Goal: Task Accomplishment & Management: Use online tool/utility

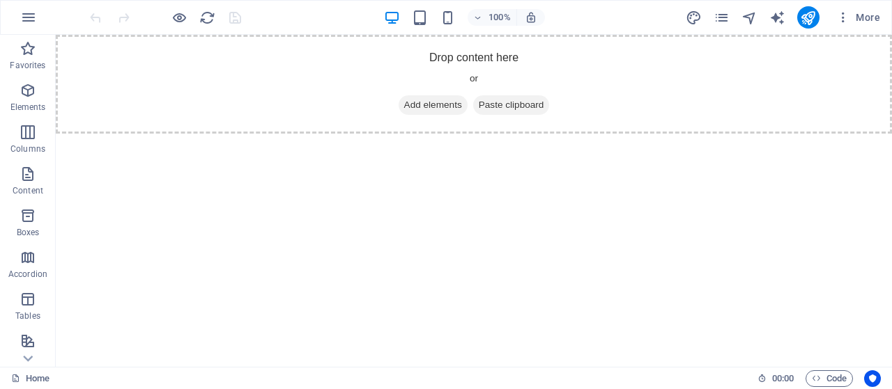
click at [421, 134] on html "Skip to main content Drop content here or Add elements Paste clipboard" at bounding box center [474, 84] width 836 height 99
click at [624, 85] on div "Drop content here or Add elements Paste clipboard" at bounding box center [474, 84] width 836 height 99
click at [696, 17] on icon "design" at bounding box center [693, 18] width 16 height 16
select select "px"
select select "400"
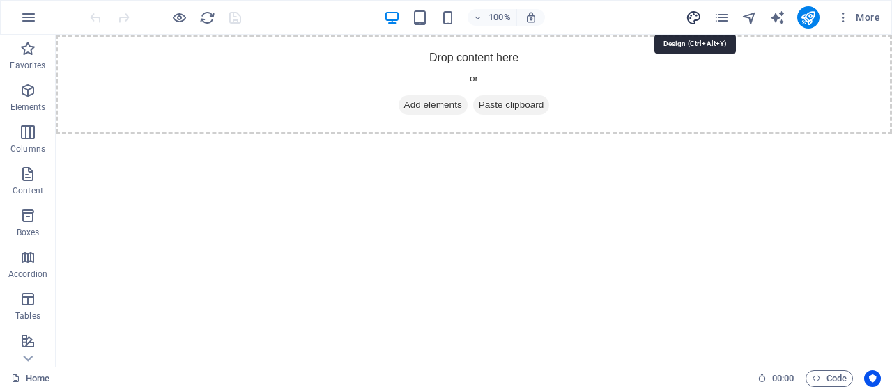
select select "px"
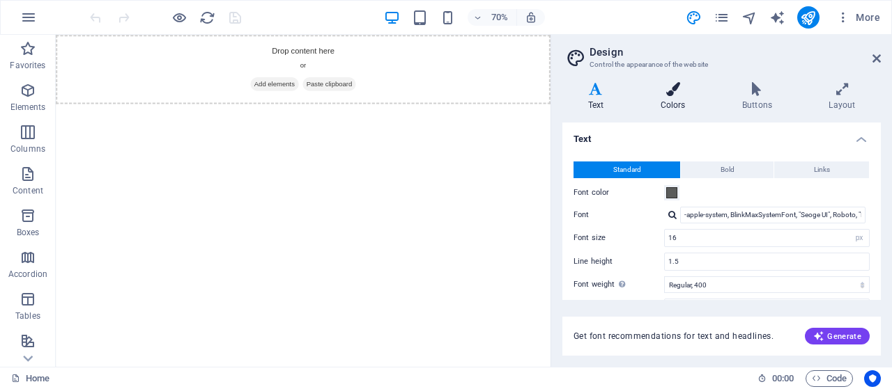
click at [670, 99] on h4 "Colors" at bounding box center [676, 96] width 82 height 29
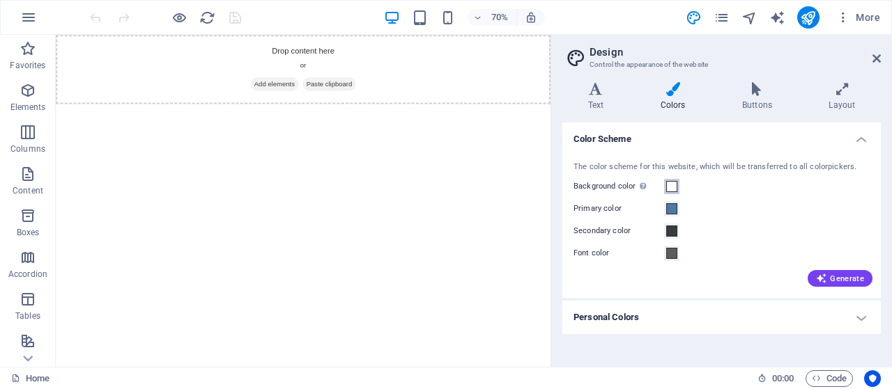
click at [669, 188] on span at bounding box center [671, 186] width 11 height 11
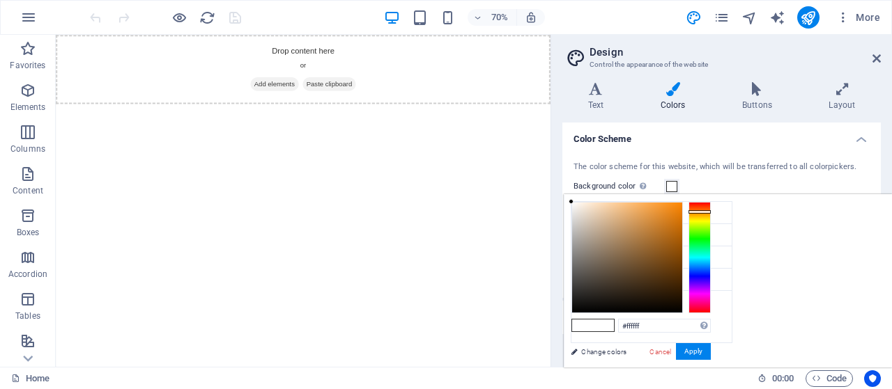
click at [711, 211] on div at bounding box center [699, 257] width 22 height 111
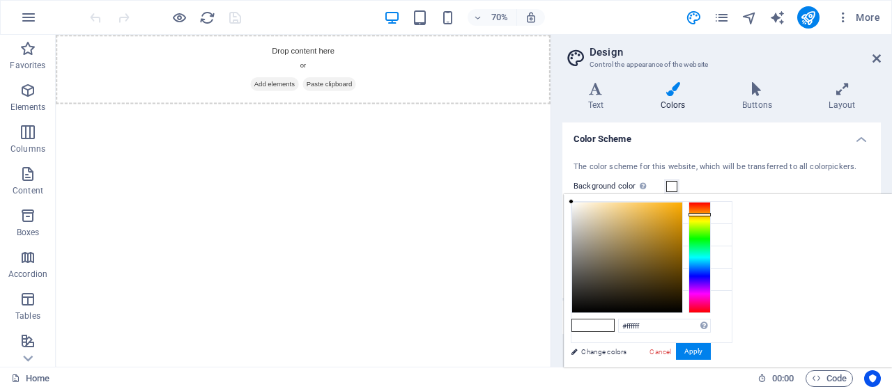
click at [711, 214] on div at bounding box center [699, 257] width 22 height 111
click at [682, 214] on div at bounding box center [627, 258] width 110 height 110
click at [682, 207] on div at bounding box center [627, 258] width 110 height 110
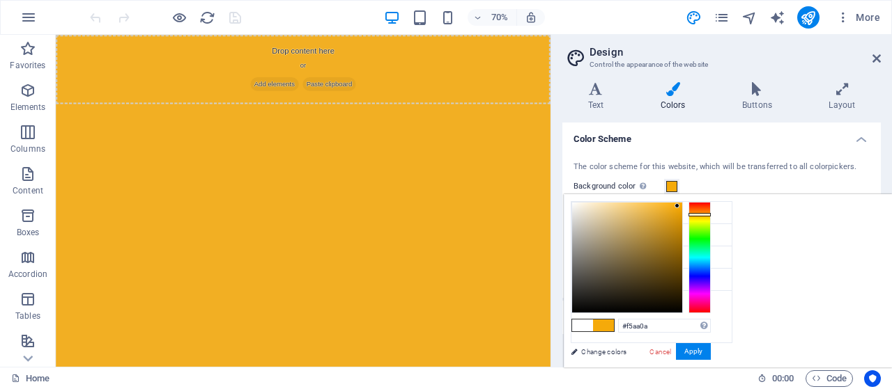
click at [682, 205] on div at bounding box center [627, 258] width 110 height 110
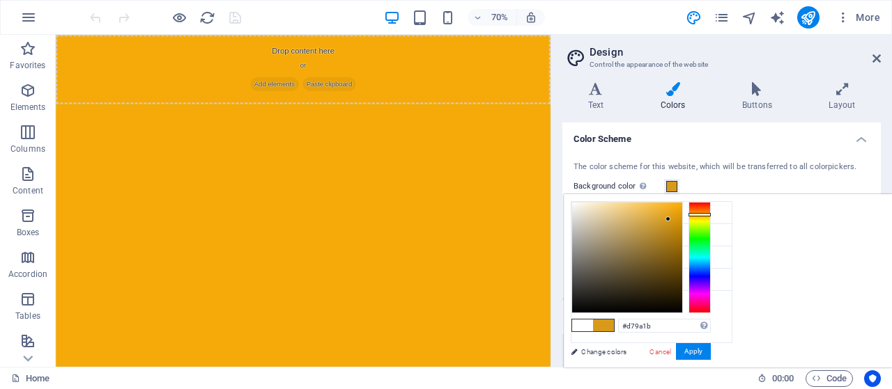
click at [682, 219] on div at bounding box center [627, 258] width 110 height 110
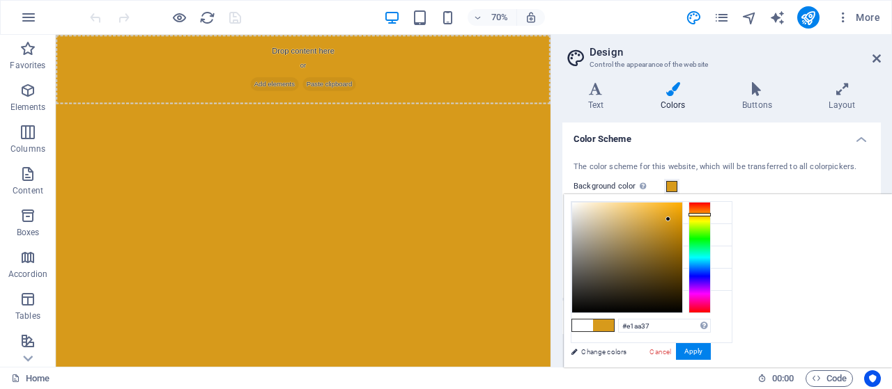
click at [682, 215] on div at bounding box center [627, 258] width 110 height 110
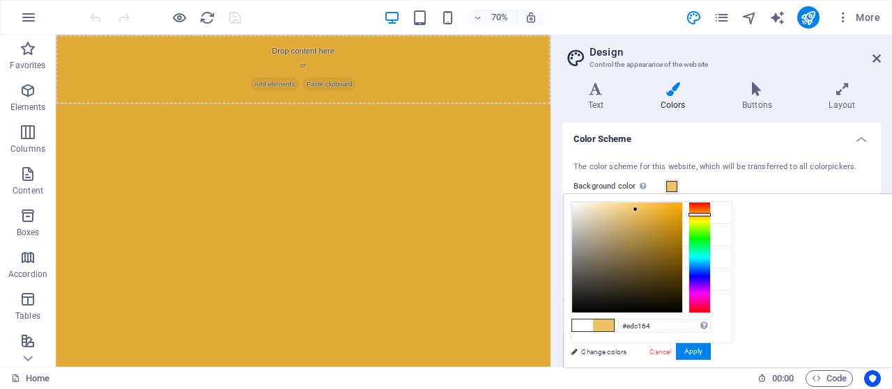
click at [682, 209] on div at bounding box center [627, 258] width 110 height 110
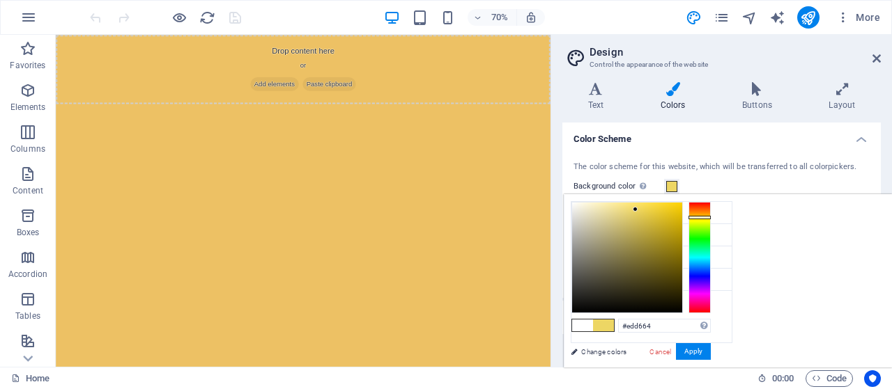
click at [711, 217] on div at bounding box center [699, 257] width 22 height 111
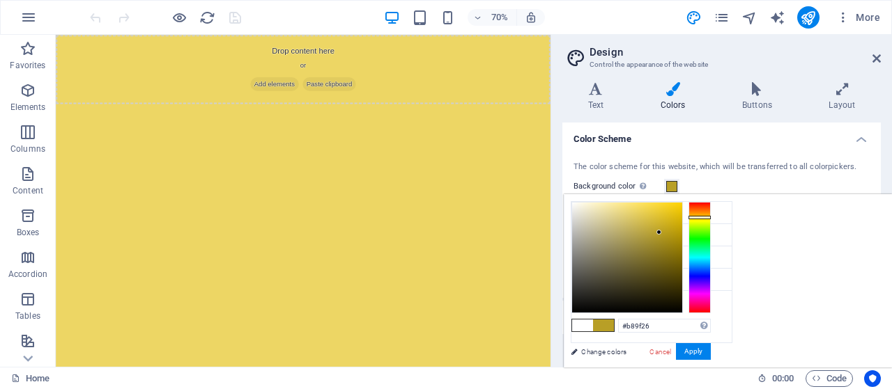
click at [682, 232] on div at bounding box center [627, 258] width 110 height 110
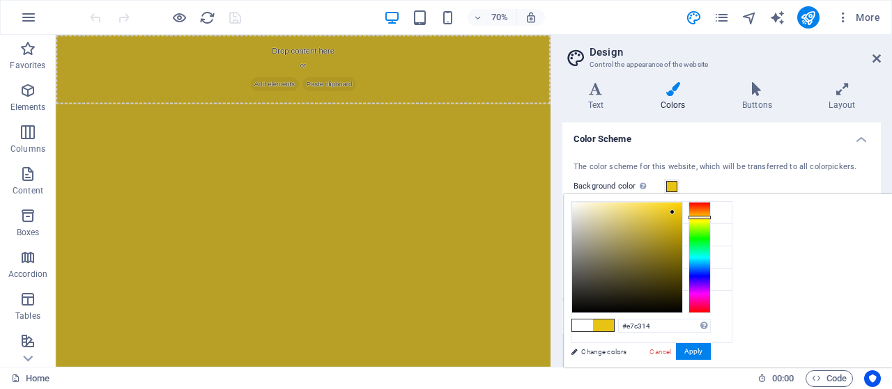
click at [682, 212] on div at bounding box center [627, 258] width 110 height 110
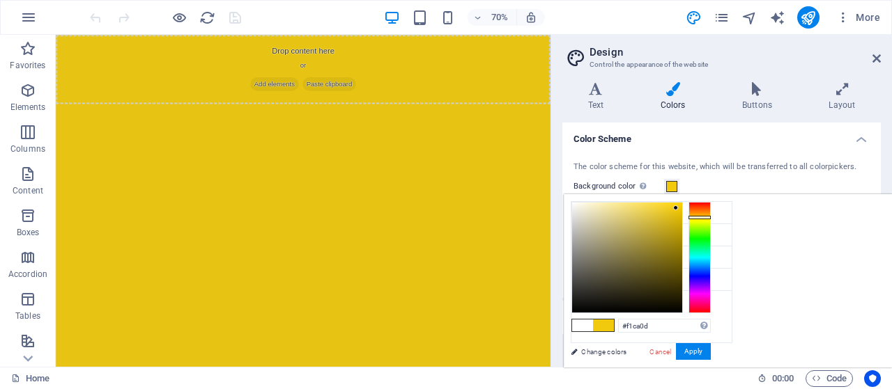
click at [682, 208] on div at bounding box center [627, 258] width 110 height 110
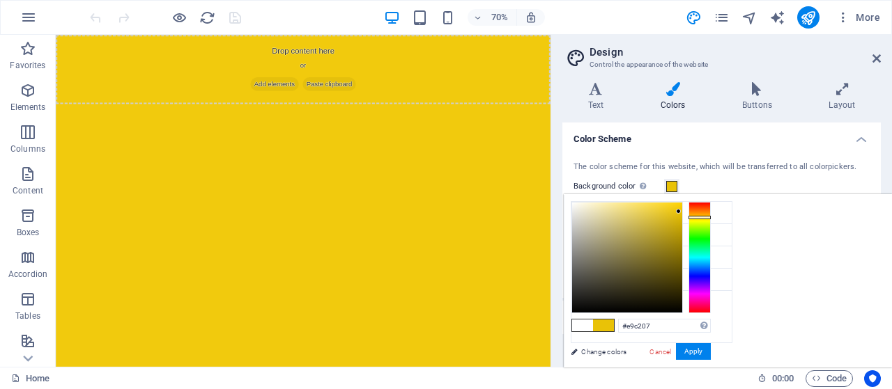
click at [682, 211] on div at bounding box center [627, 258] width 110 height 110
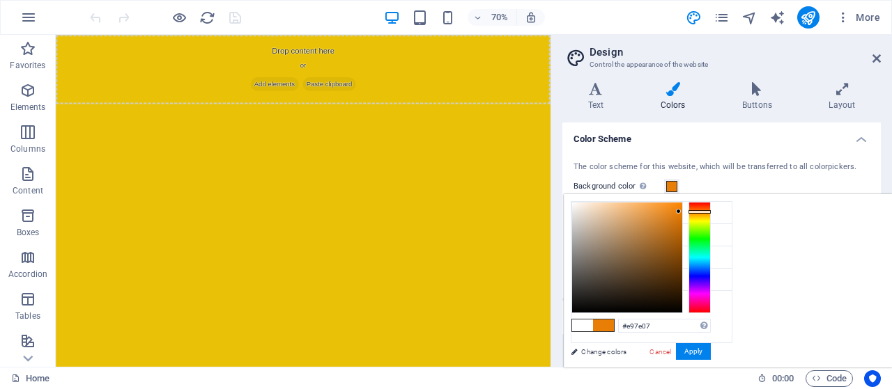
click at [711, 211] on div at bounding box center [699, 257] width 22 height 111
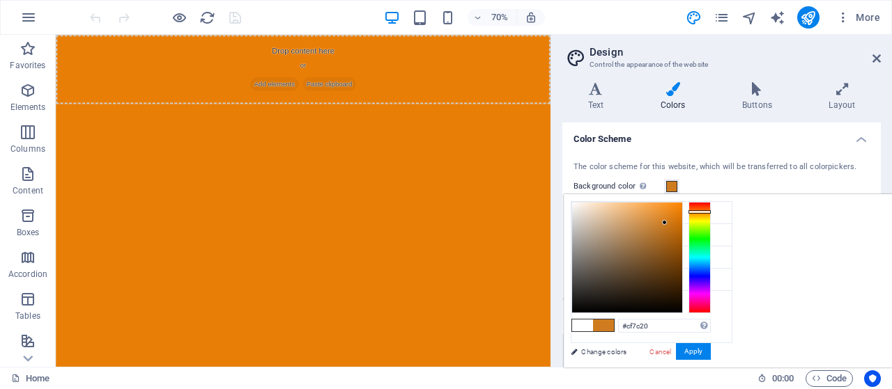
click at [682, 222] on div at bounding box center [627, 258] width 110 height 110
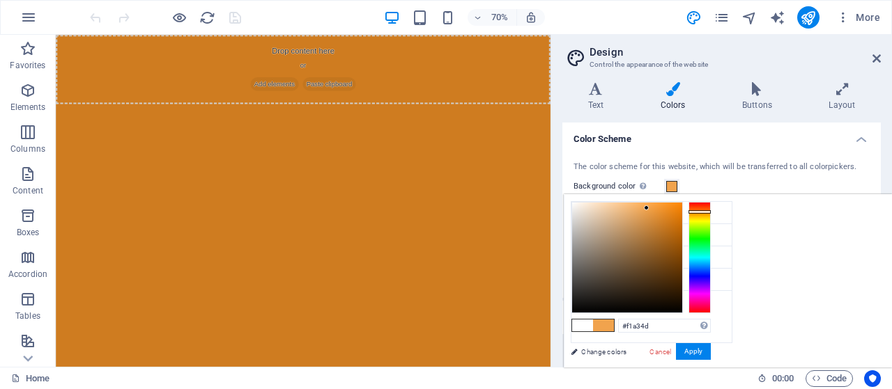
click at [682, 208] on div at bounding box center [627, 258] width 110 height 110
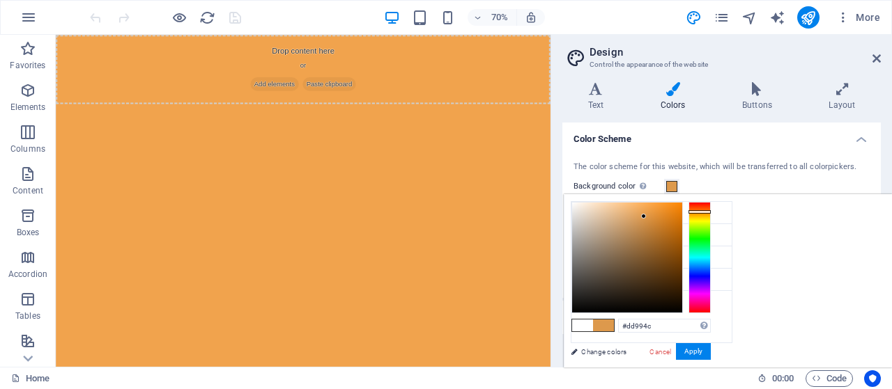
click at [682, 216] on div at bounding box center [627, 258] width 110 height 110
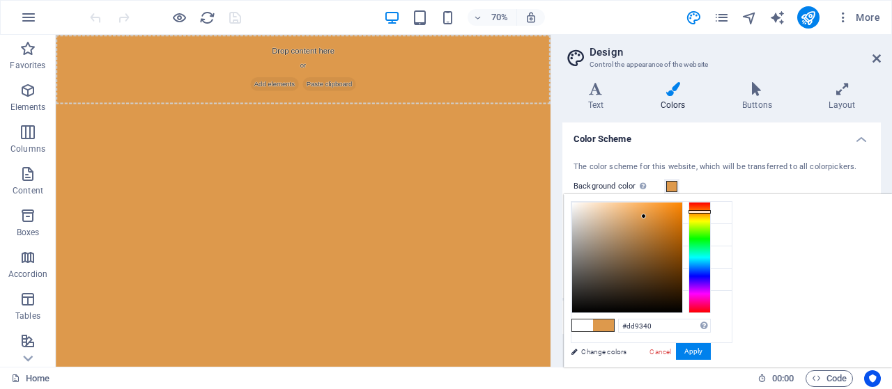
click at [682, 216] on div at bounding box center [627, 258] width 110 height 110
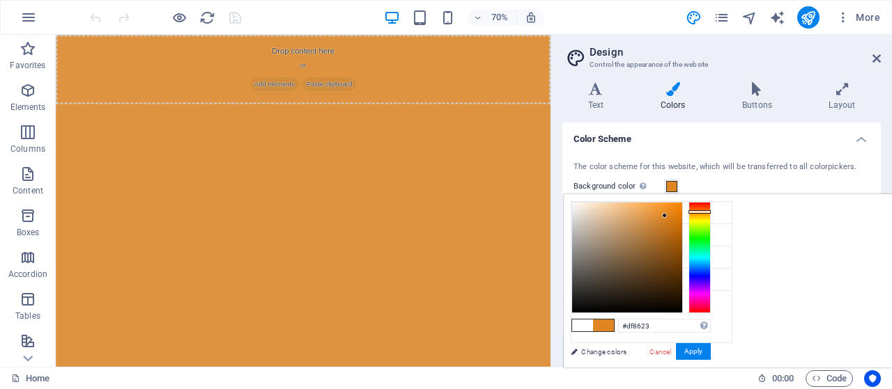
click at [682, 215] on div at bounding box center [627, 258] width 110 height 110
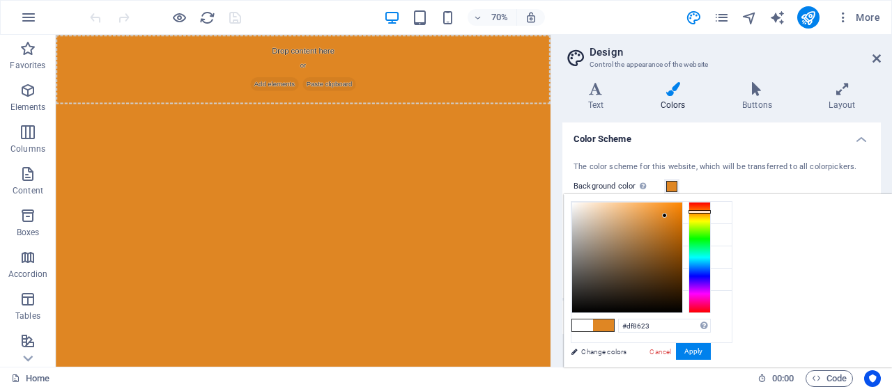
type input "#ed9028"
click at [682, 209] on div at bounding box center [627, 258] width 110 height 110
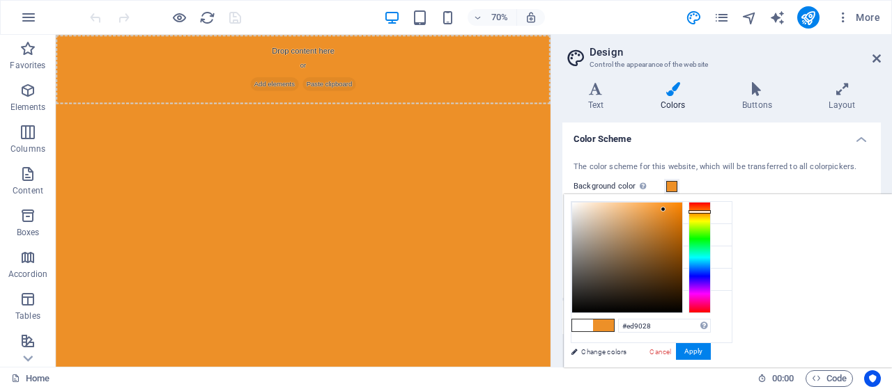
click at [619, 134] on html "Skip to main content Drop content here or Add elements Paste clipboard" at bounding box center [409, 84] width 706 height 99
click at [290, 134] on html "Skip to main content Drop content here or Add elements Paste clipboard" at bounding box center [409, 84] width 706 height 99
click at [34, 91] on icon "button" at bounding box center [28, 90] width 17 height 17
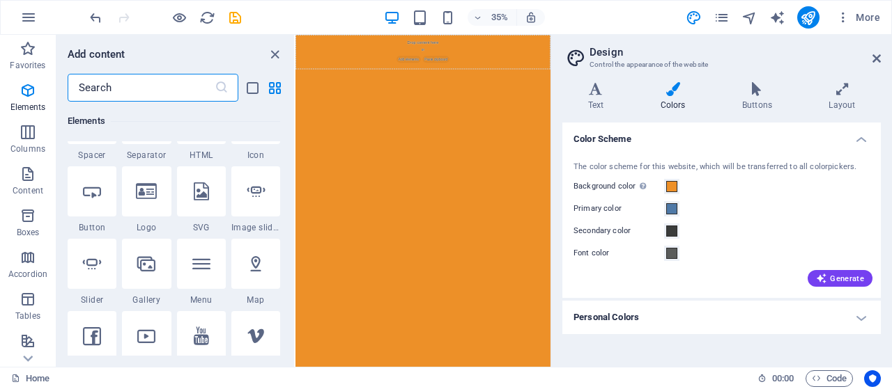
scroll to position [274, 0]
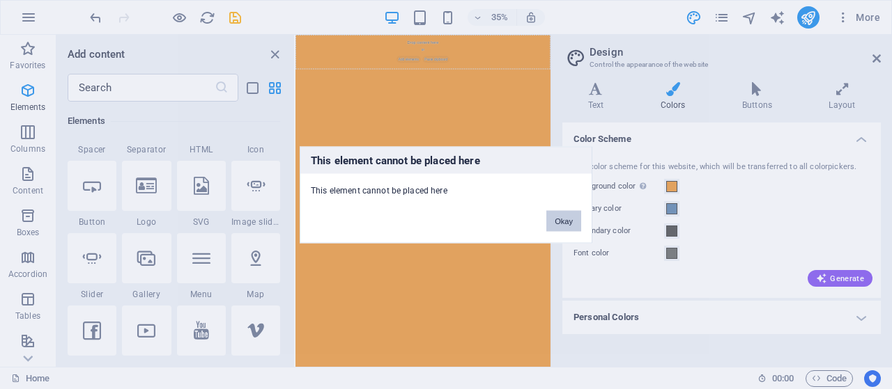
click at [560, 212] on button "Okay" at bounding box center [563, 220] width 35 height 21
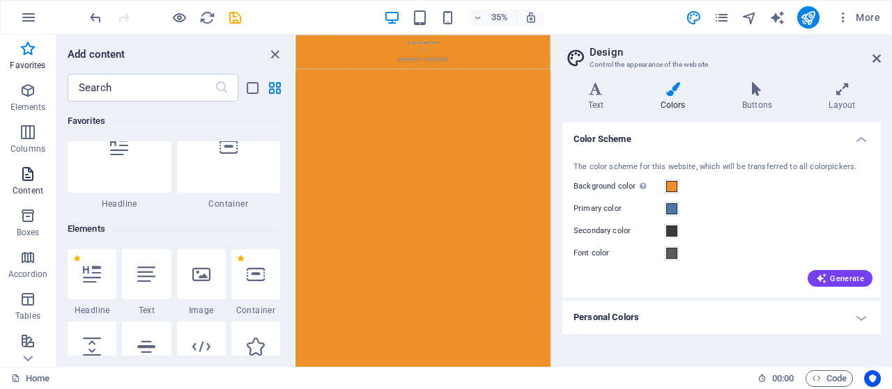
scroll to position [10, 0]
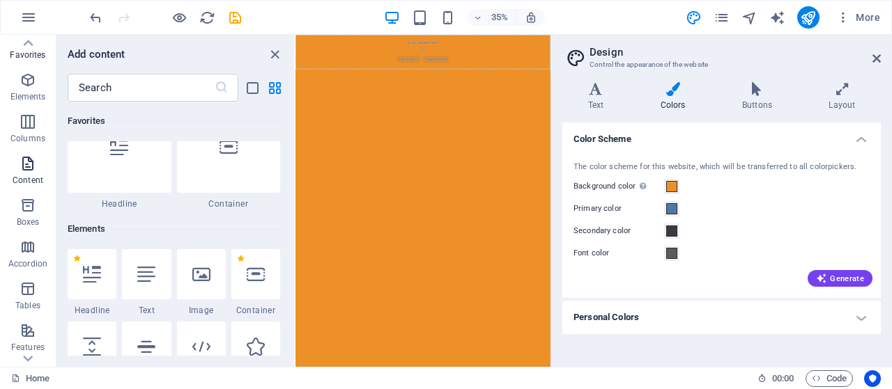
click at [26, 169] on icon "button" at bounding box center [28, 163] width 17 height 17
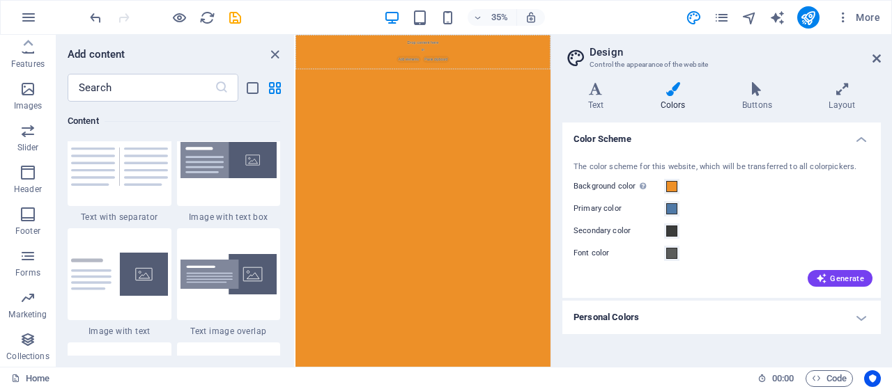
scroll to position [0, 0]
click at [24, 13] on icon "button" at bounding box center [28, 17] width 17 height 17
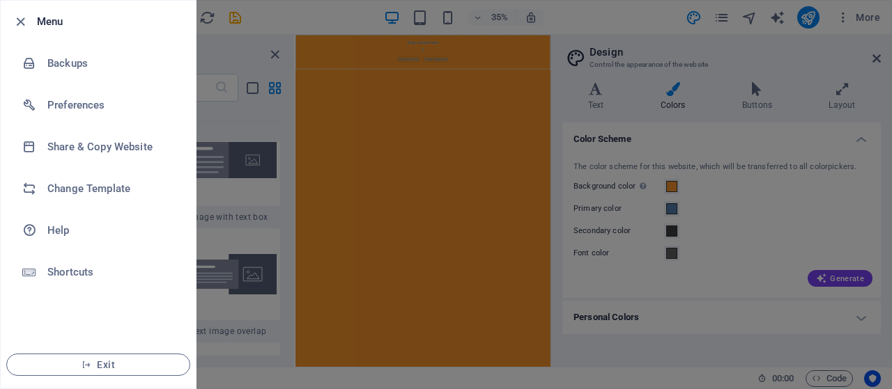
click at [24, 14] on icon "button" at bounding box center [21, 22] width 16 height 16
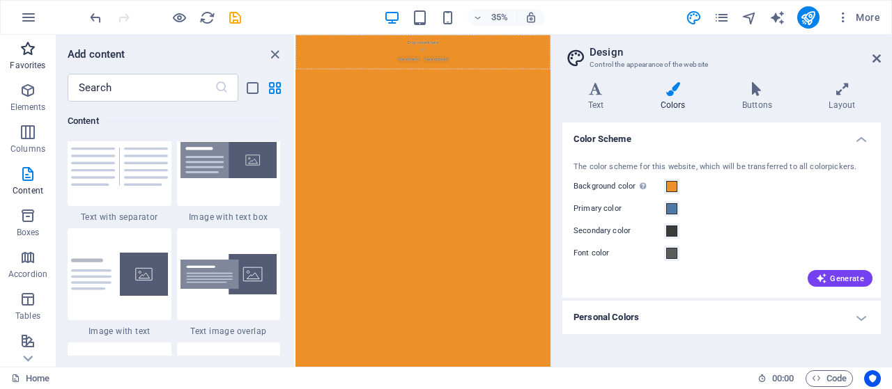
click at [44, 60] on p "Favorites" at bounding box center [28, 65] width 36 height 11
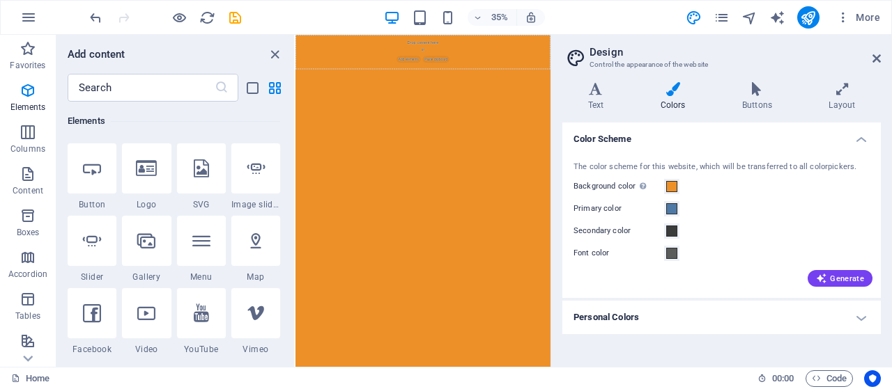
scroll to position [293, 0]
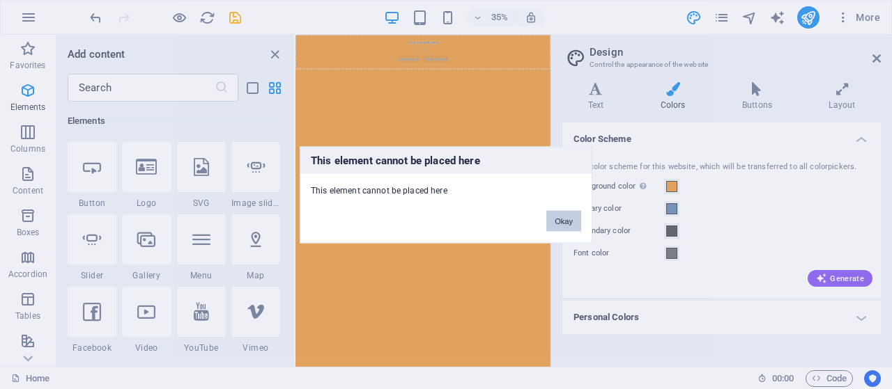
click at [561, 217] on button "Okay" at bounding box center [563, 220] width 35 height 21
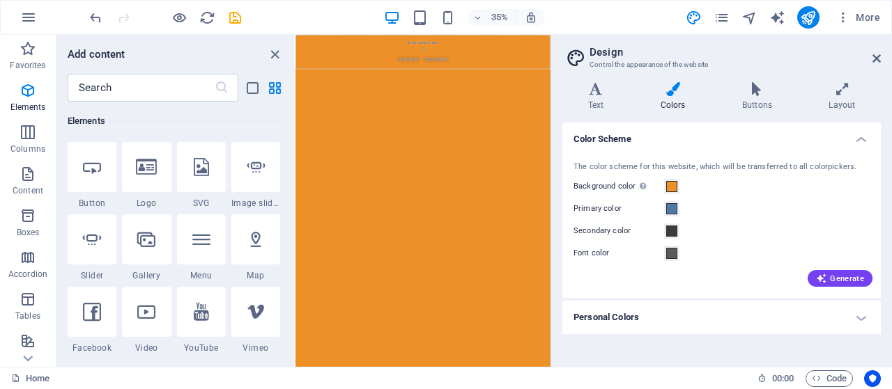
click at [655, 134] on html "Skip to main content Drop content here or Add elements Paste clipboard" at bounding box center [659, 84] width 729 height 99
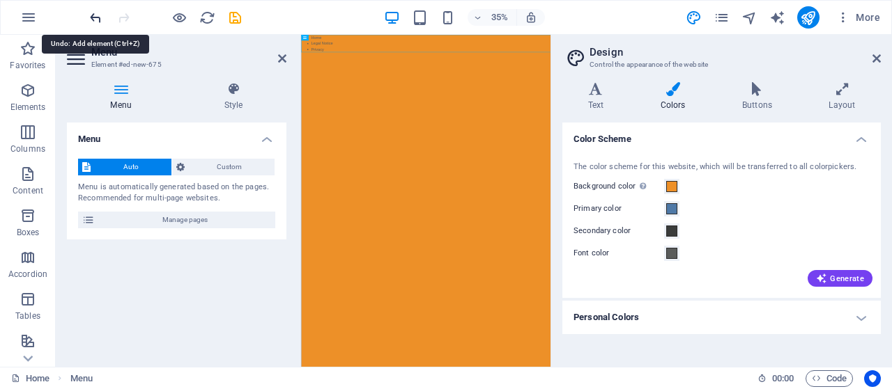
click at [96, 20] on icon "undo" at bounding box center [96, 18] width 16 height 16
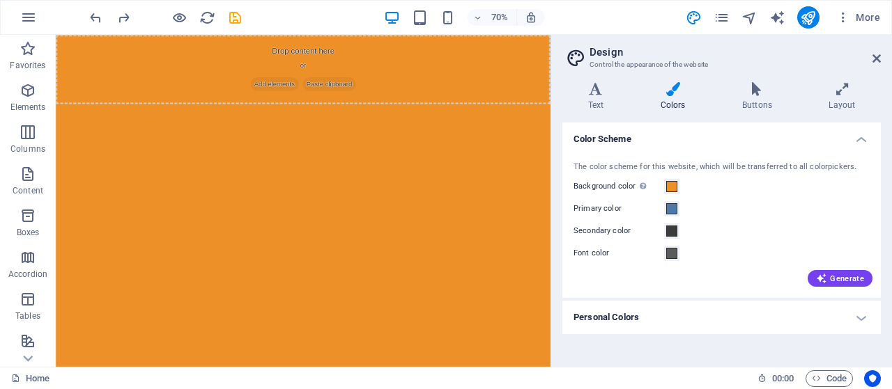
click at [251, 134] on html "Skip to main content Drop content here or Add elements Paste clipboard" at bounding box center [409, 84] width 706 height 99
click at [33, 164] on button "Content" at bounding box center [28, 181] width 56 height 42
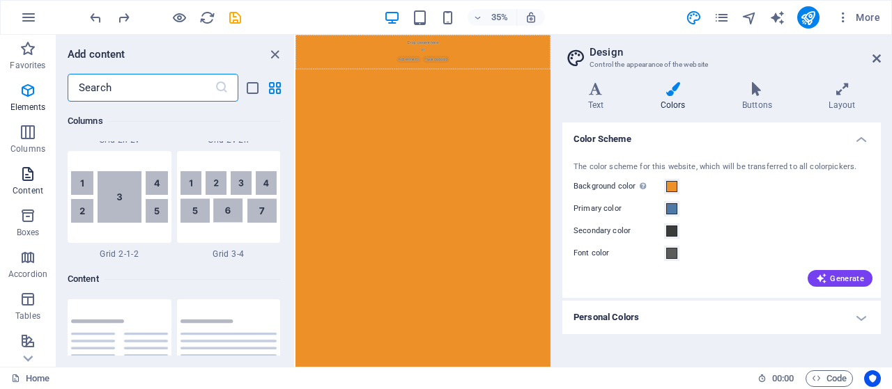
scroll to position [2437, 0]
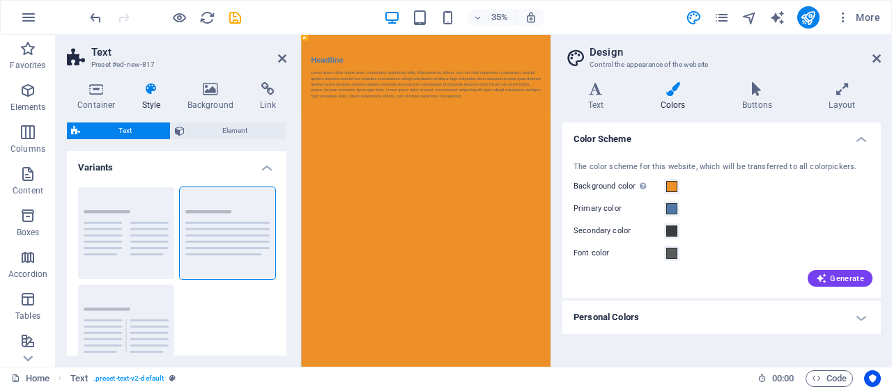
click at [279, 52] on h2 "Text" at bounding box center [188, 52] width 195 height 13
click at [282, 58] on icon at bounding box center [282, 58] width 8 height 11
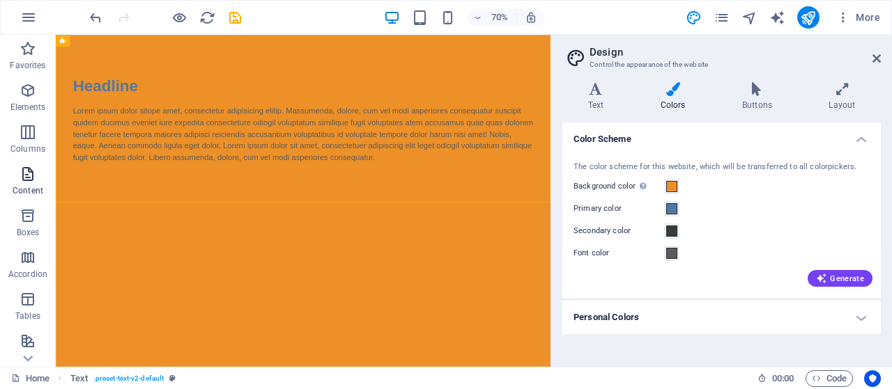
click at [30, 173] on icon "button" at bounding box center [28, 174] width 17 height 17
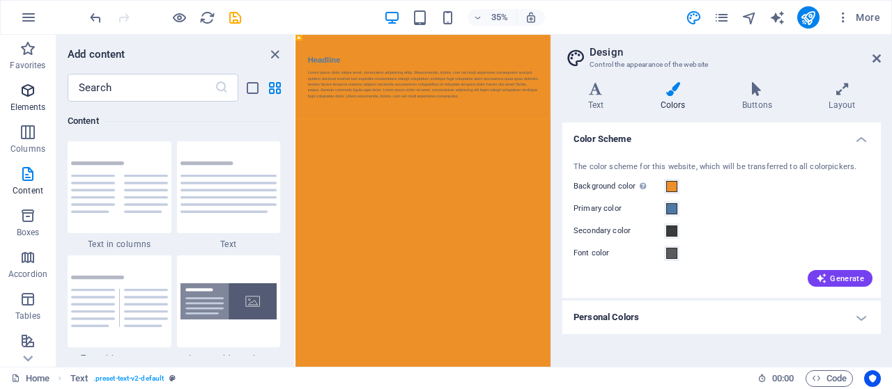
click at [42, 88] on span "Elements" at bounding box center [28, 98] width 56 height 33
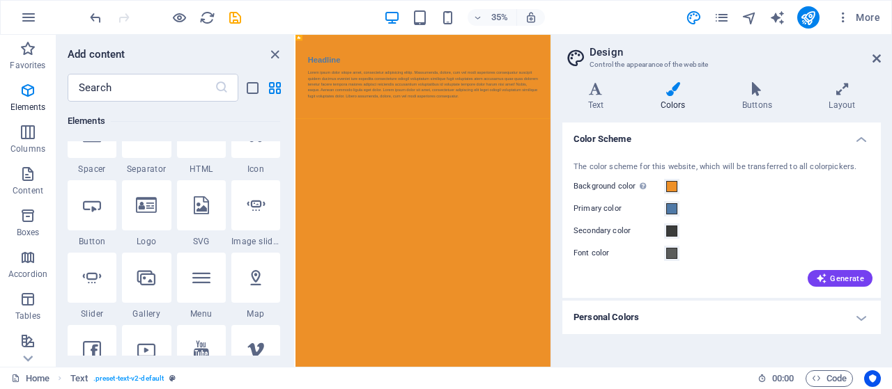
scroll to position [256, 0]
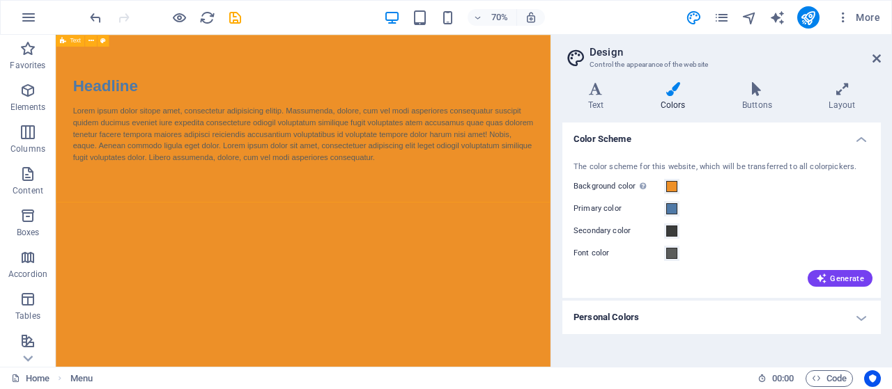
click at [222, 248] on div "Headline Lorem ipsum dolor sitope amet, consectetur adipisicing elitip. [PERSON…" at bounding box center [409, 155] width 706 height 240
click at [215, 274] on html "Skip to main content Headline Lorem ipsum dolor sitope amet, consectetur adipis…" at bounding box center [409, 155] width 706 height 240
click at [29, 171] on icon "button" at bounding box center [28, 174] width 17 height 17
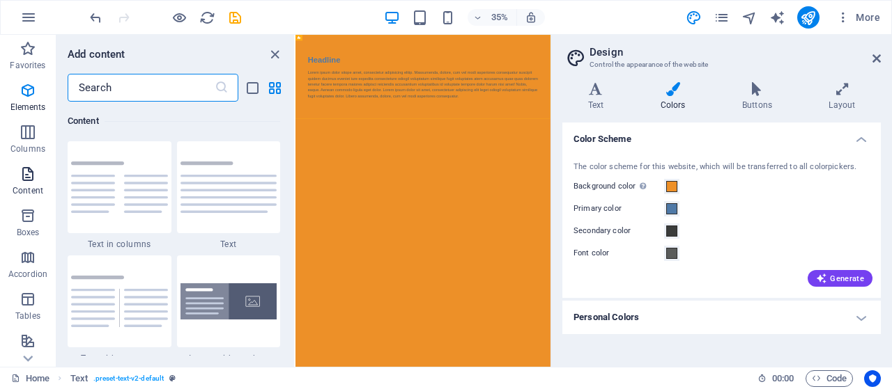
scroll to position [2437, 0]
click at [32, 188] on p "Content" at bounding box center [28, 190] width 31 height 11
click at [27, 141] on span "Columns" at bounding box center [28, 140] width 56 height 33
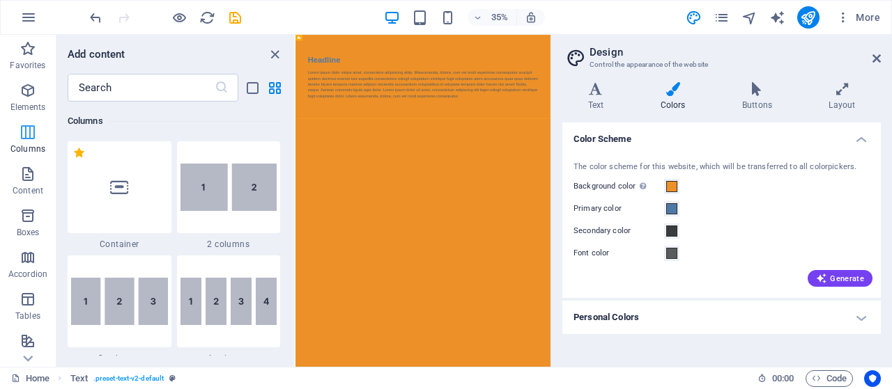
scroll to position [690, 0]
click at [23, 98] on icon "button" at bounding box center [28, 90] width 17 height 17
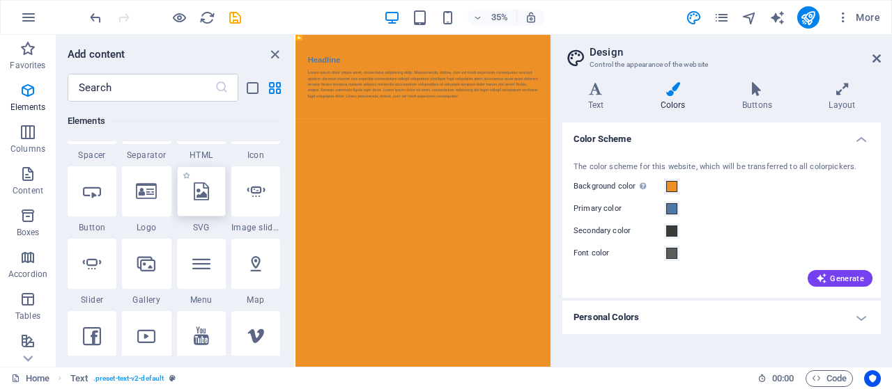
scroll to position [324, 0]
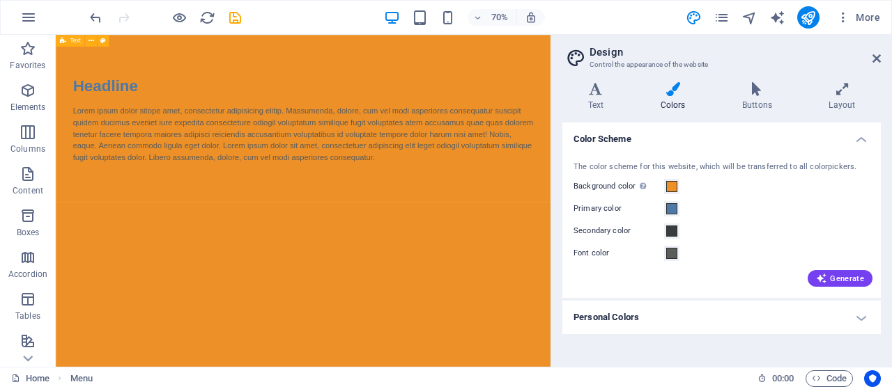
click at [456, 242] on div "Headline Lorem ipsum dolor sitope amet, consectetur adipisicing elitip. [PERSON…" at bounding box center [409, 155] width 706 height 240
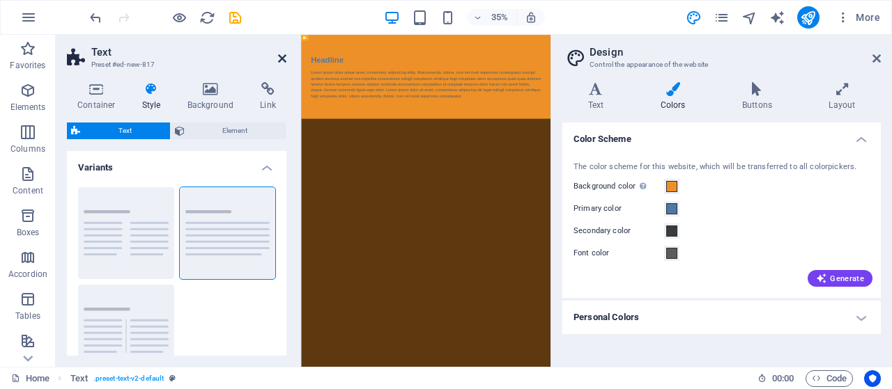
click at [282, 56] on icon at bounding box center [282, 58] width 8 height 11
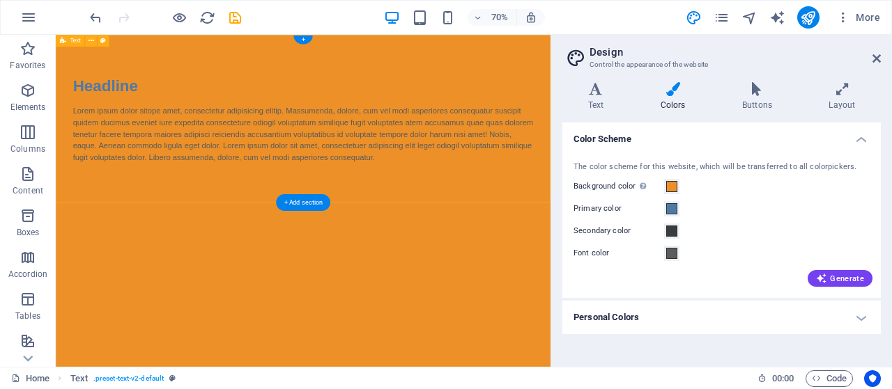
click at [514, 52] on div "Headline Lorem ipsum dolor sitope amet, consectetur adipisicing elitip. [PERSON…" at bounding box center [409, 155] width 706 height 240
click at [485, 38] on div "Headline Lorem ipsum dolor sitope amet, consectetur adipisicing elitip. [PERSON…" at bounding box center [409, 155] width 706 height 240
click at [301, 41] on div "+" at bounding box center [302, 40] width 19 height 9
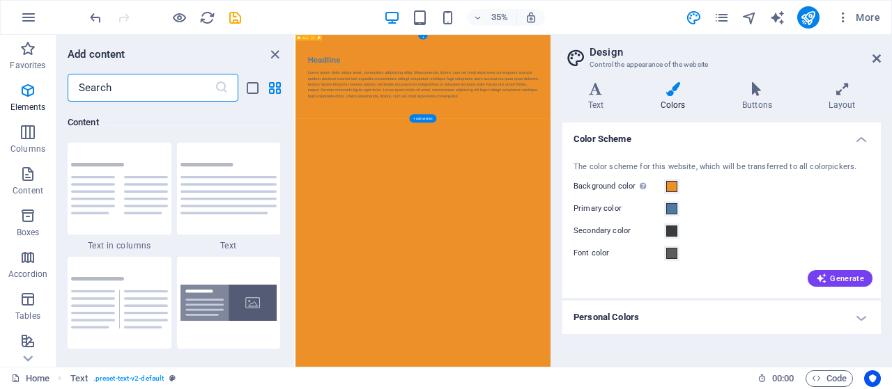
scroll to position [2437, 0]
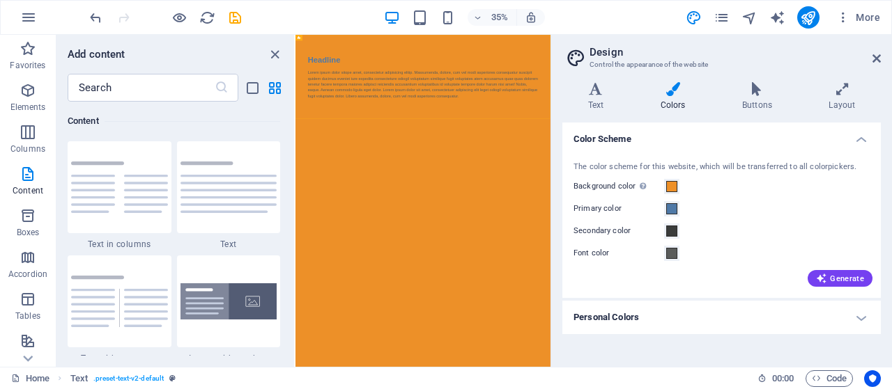
click at [621, 274] on html "Skip to main content Headline Lorem ipsum dolor sitope amet, consectetur adipis…" at bounding box center [659, 155] width 729 height 240
click at [891, 274] on html "Skip to main content Headline Lorem ipsum dolor sitope amet, consectetur adipis…" at bounding box center [659, 155] width 729 height 240
click at [271, 52] on icon "close panel" at bounding box center [275, 55] width 16 height 16
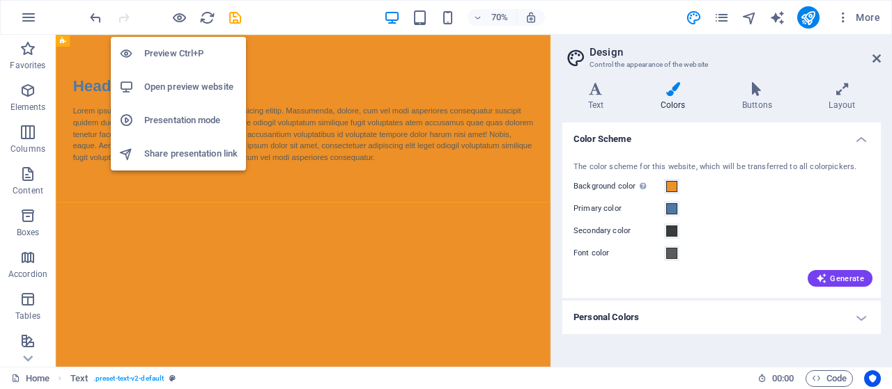
click at [180, 87] on h6 "Open preview website" at bounding box center [190, 87] width 93 height 17
click at [181, 49] on h6 "Preview Ctrl+P" at bounding box center [190, 53] width 93 height 17
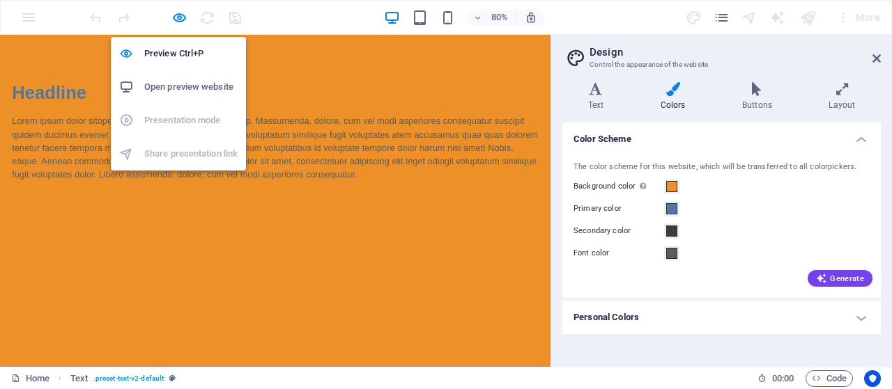
click at [199, 94] on h6 "Open preview website" at bounding box center [190, 87] width 93 height 17
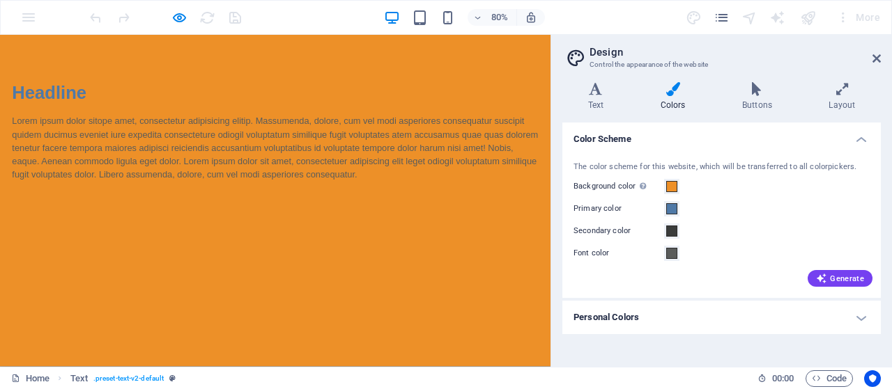
click at [876, 53] on icon at bounding box center [876, 58] width 8 height 11
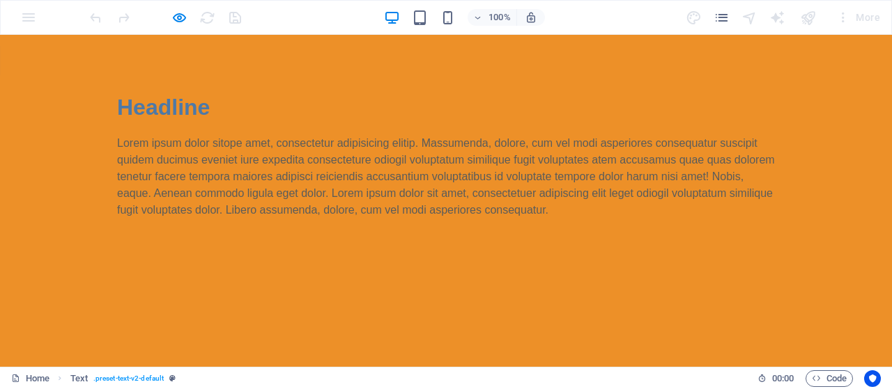
click at [262, 166] on p "Lorem ipsum dolor sitope amet, consectetur adipisicing elitip. Massumenda, dolo…" at bounding box center [446, 177] width 658 height 84
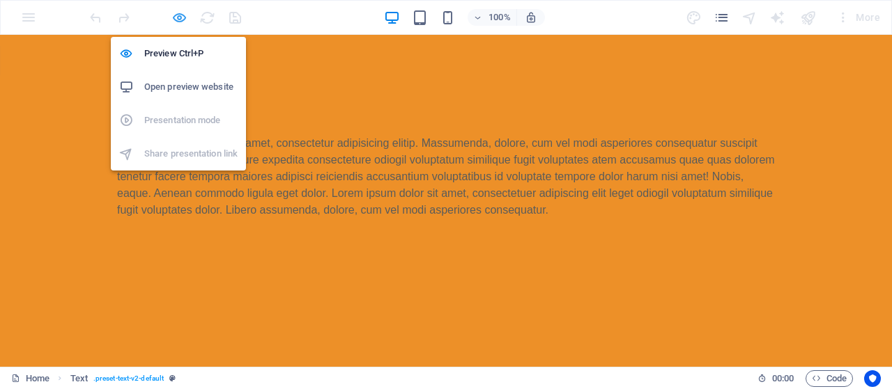
click at [179, 18] on icon "button" at bounding box center [179, 18] width 16 height 16
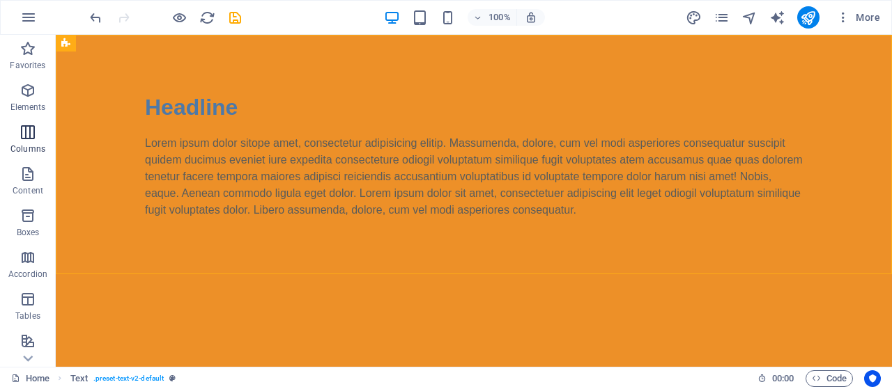
click at [39, 139] on span "Columns" at bounding box center [28, 140] width 56 height 33
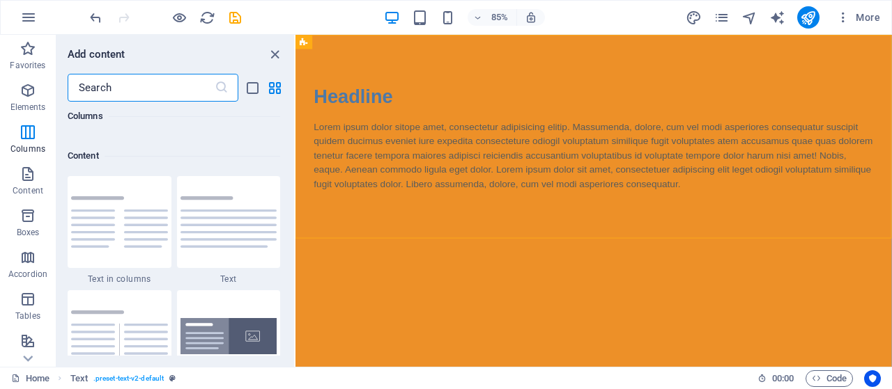
scroll to position [2403, 0]
click at [32, 180] on icon "button" at bounding box center [28, 174] width 17 height 17
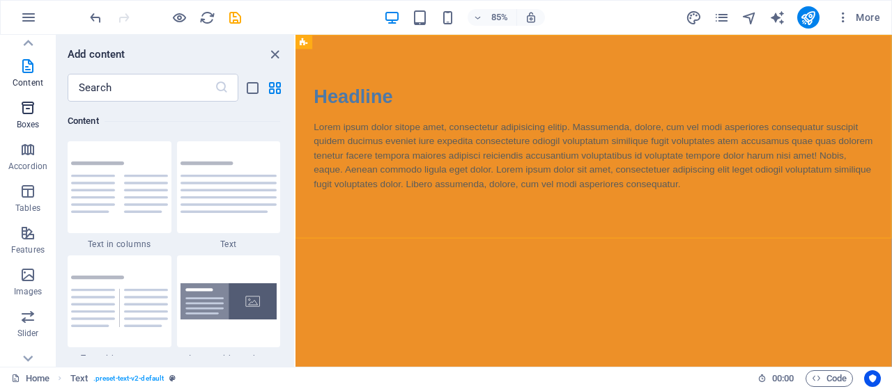
scroll to position [109, 0]
click at [29, 185] on icon "button" at bounding box center [28, 191] width 17 height 17
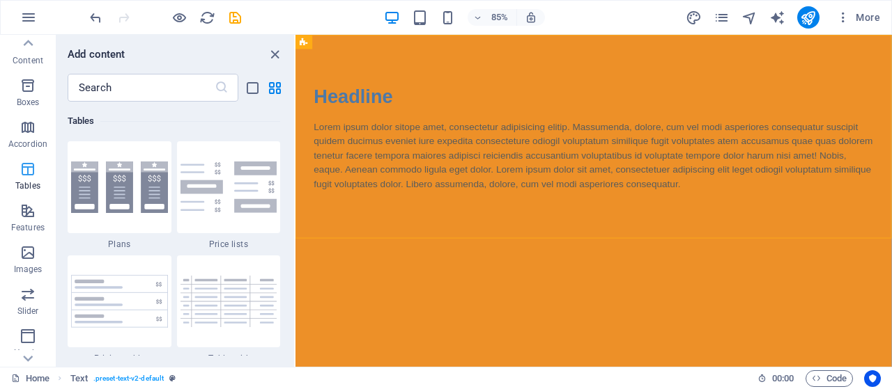
scroll to position [131, 0]
click at [28, 208] on icon "button" at bounding box center [28, 210] width 17 height 17
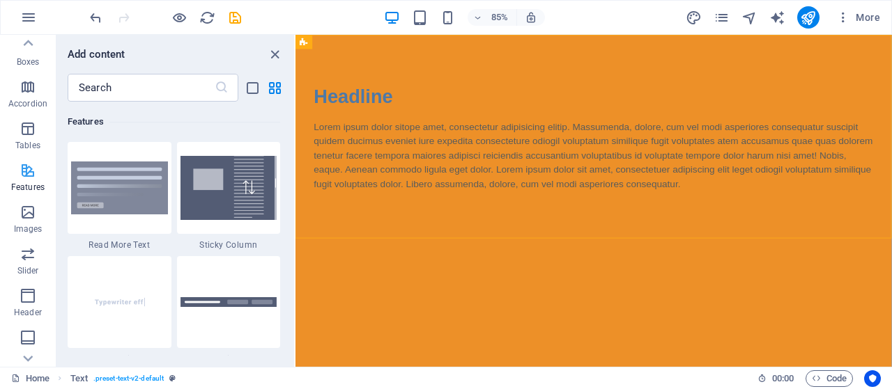
scroll to position [171, 0]
click at [31, 217] on icon "button" at bounding box center [28, 211] width 17 height 17
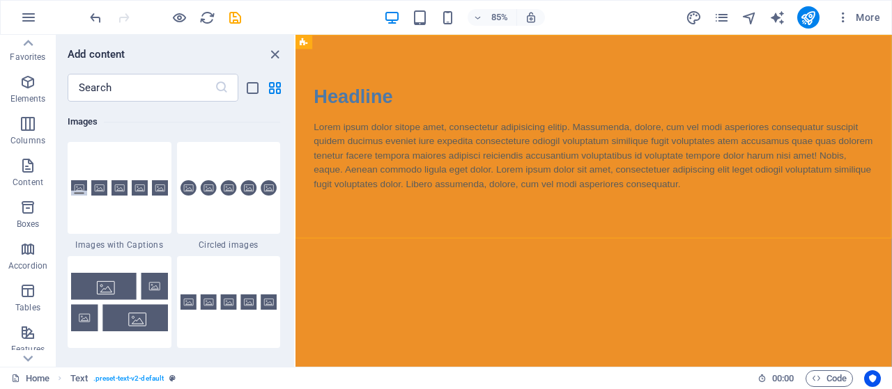
scroll to position [0, 0]
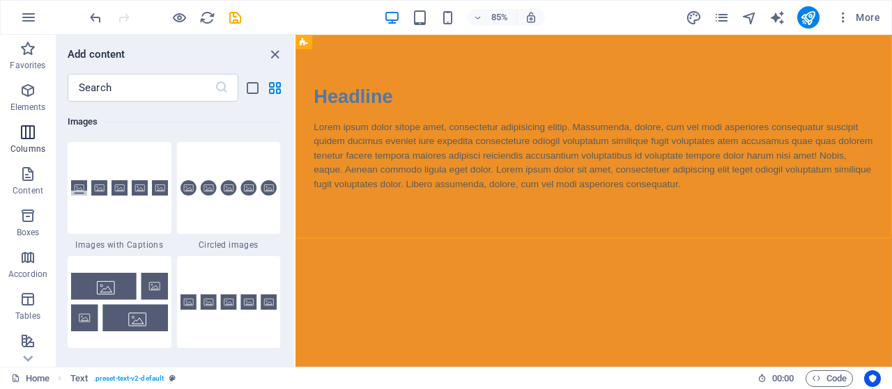
click at [29, 132] on icon "button" at bounding box center [28, 132] width 17 height 17
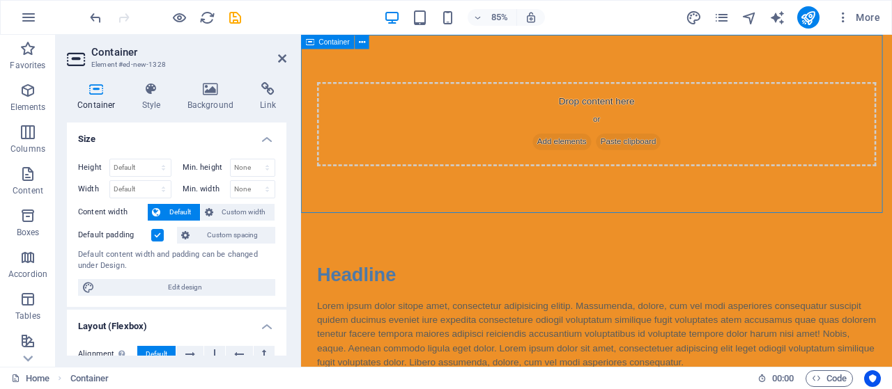
click at [440, 57] on div "Drop content here or Add elements Paste clipboard" at bounding box center [648, 140] width 695 height 210
click at [451, 116] on div "Drop content here or Add elements Paste clipboard" at bounding box center [649, 140] width 658 height 99
click at [483, 270] on div "Headline Lorem ipsum dolor sitope amet, consectetur adipisicing elitip. [PERSON…" at bounding box center [648, 365] width 695 height 240
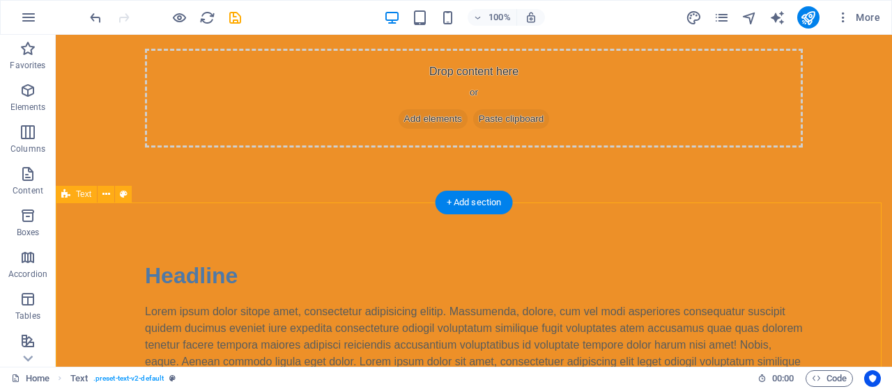
scroll to position [42, 0]
click at [26, 131] on icon "button" at bounding box center [28, 132] width 17 height 17
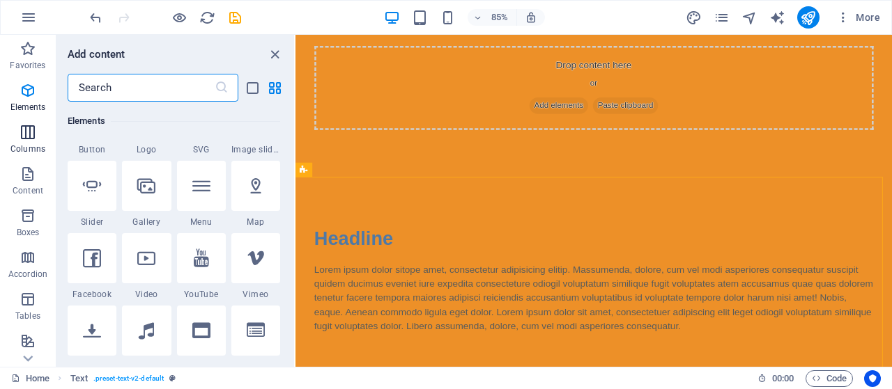
scroll to position [690, 0]
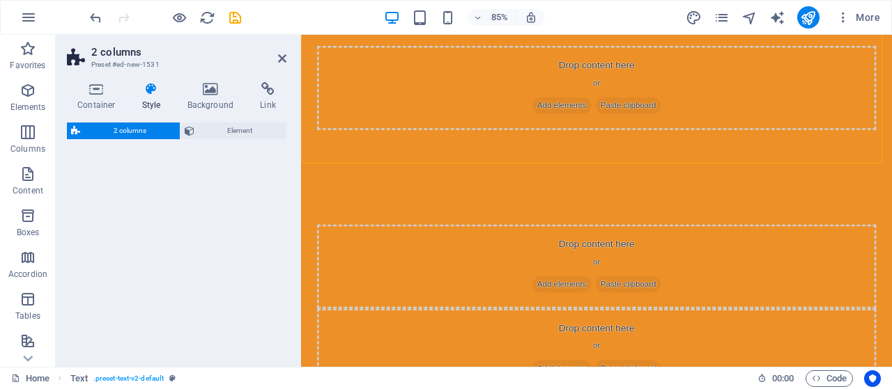
select select "rem"
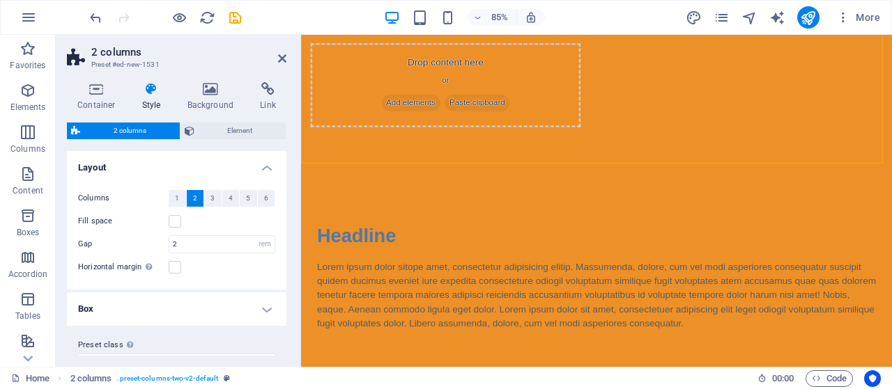
scroll to position [268, 0]
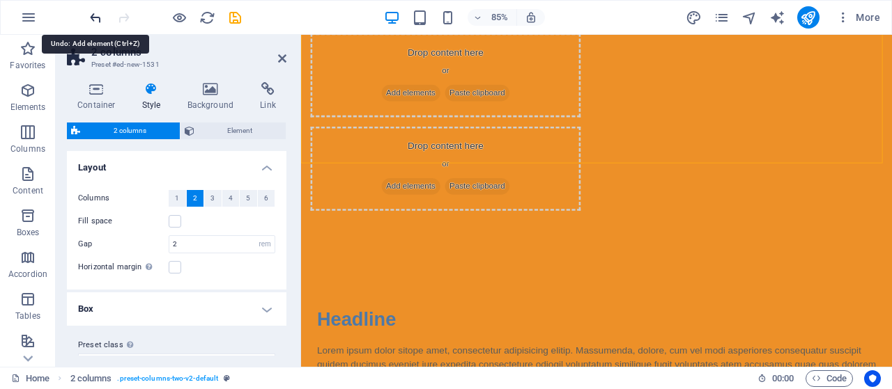
click at [98, 12] on icon "undo" at bounding box center [96, 18] width 16 height 16
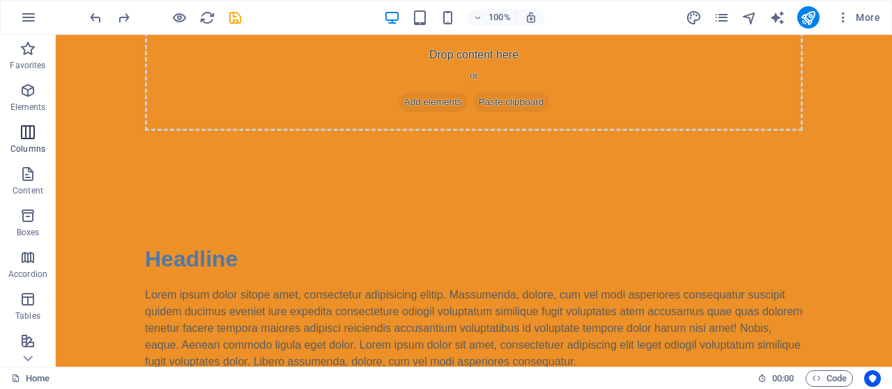
click at [29, 141] on span "Columns" at bounding box center [28, 140] width 56 height 33
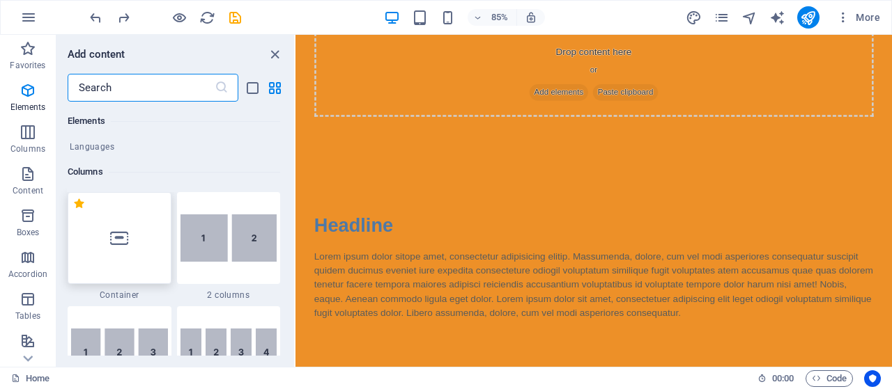
scroll to position [0, 0]
